Goal: Information Seeking & Learning: Learn about a topic

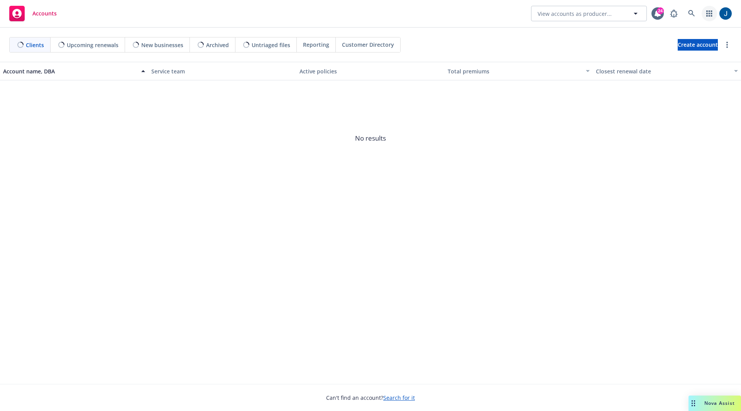
click at [707, 11] on icon "button" at bounding box center [709, 13] width 6 height 6
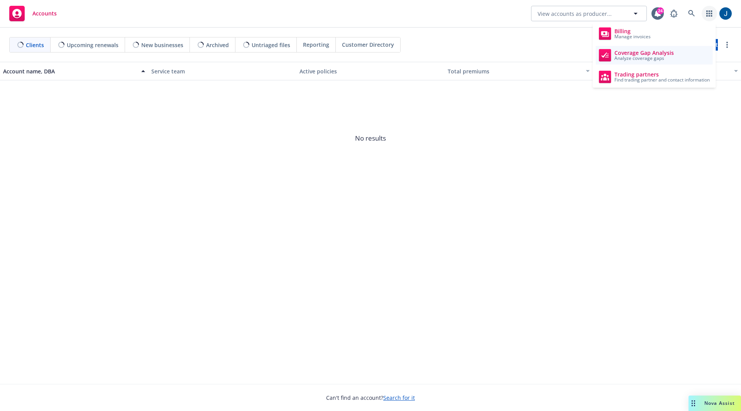
click at [664, 51] on span "Coverage Gap Analysis" at bounding box center [643, 53] width 59 height 6
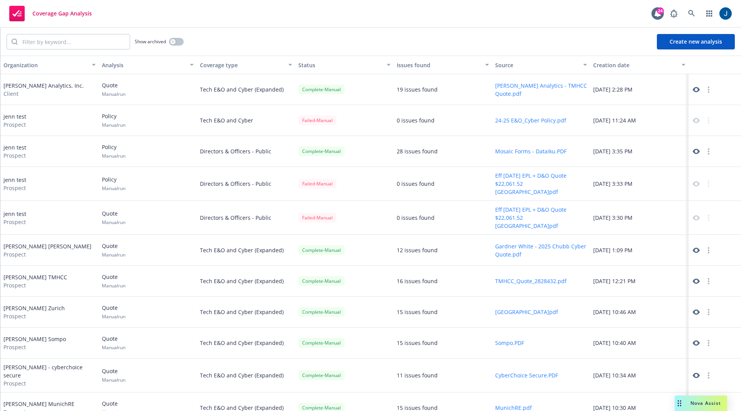
click at [689, 87] on div at bounding box center [715, 89] width 52 height 31
click at [693, 89] on icon at bounding box center [696, 89] width 7 height 7
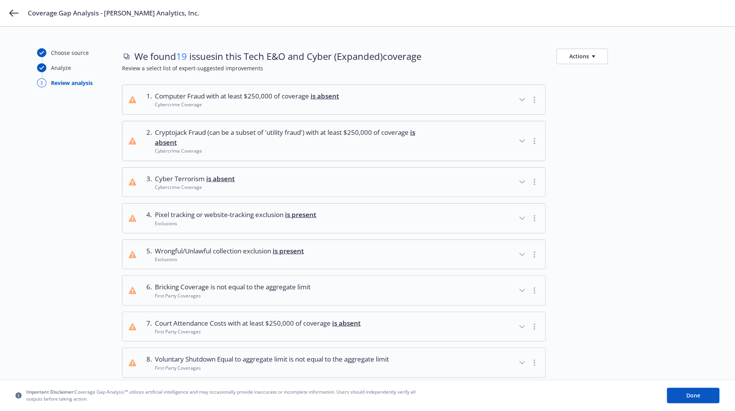
click at [635, 176] on div at bounding box center [626, 182] width 141 height 30
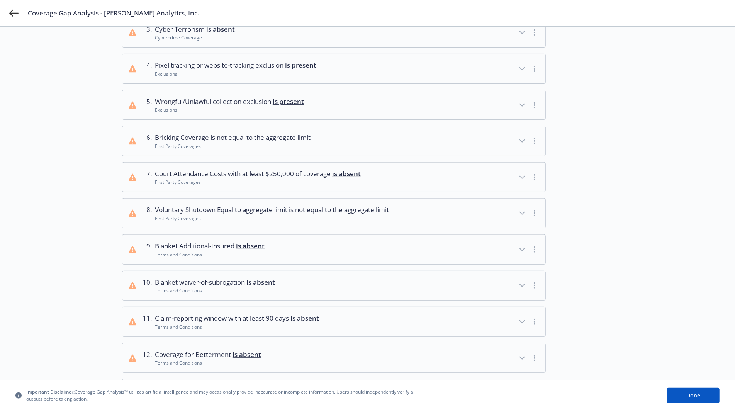
scroll to position [151, 0]
click at [509, 206] on button "8 . Voluntary Shutdown Equal to aggregate limit is not equal to the aggregate l…" at bounding box center [333, 211] width 423 height 29
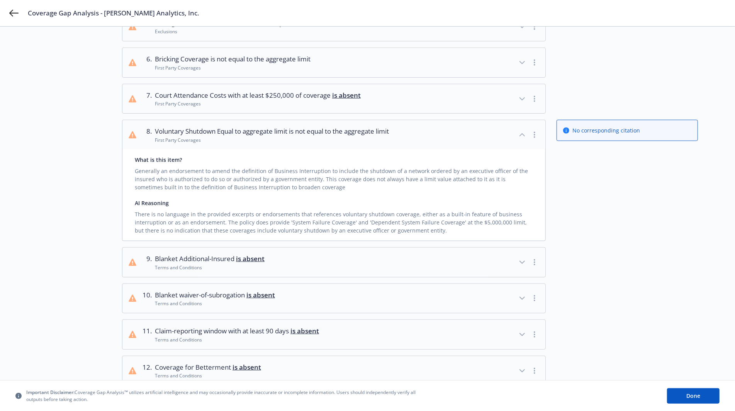
click at [518, 137] on div "button" at bounding box center [528, 134] width 22 height 17
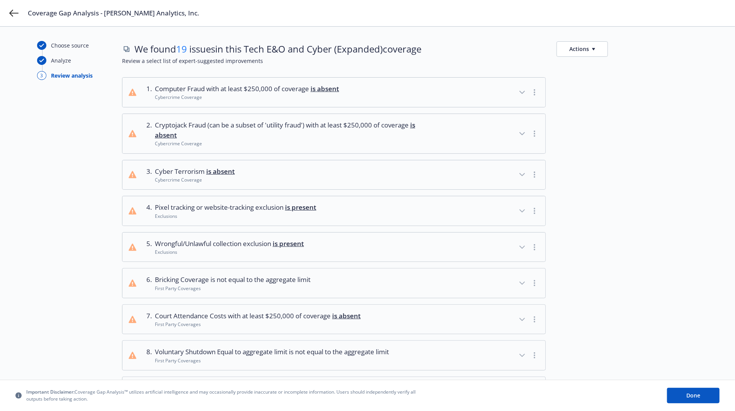
scroll to position [0, 0]
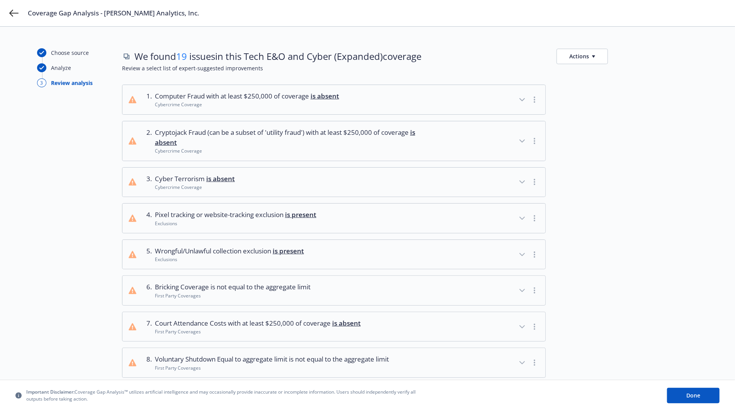
click at [501, 108] on button "1 . Computer Fraud with at least $250,000 of coverage is absent Cybercrime Cove…" at bounding box center [333, 99] width 423 height 29
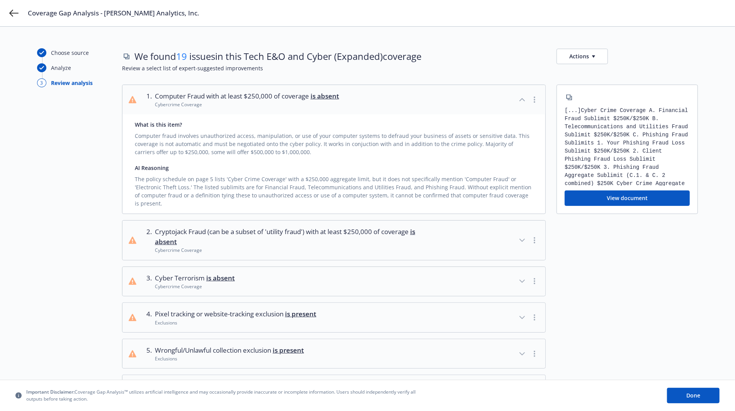
click at [501, 108] on button "1 . Computer Fraud with at least $250,000 of coverage is absent Cybercrime Cove…" at bounding box center [333, 99] width 423 height 29
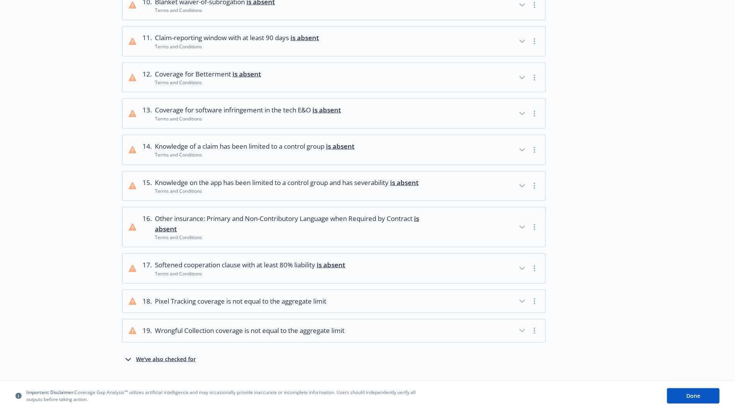
scroll to position [440, 0]
